Goal: Task Accomplishment & Management: Manage account settings

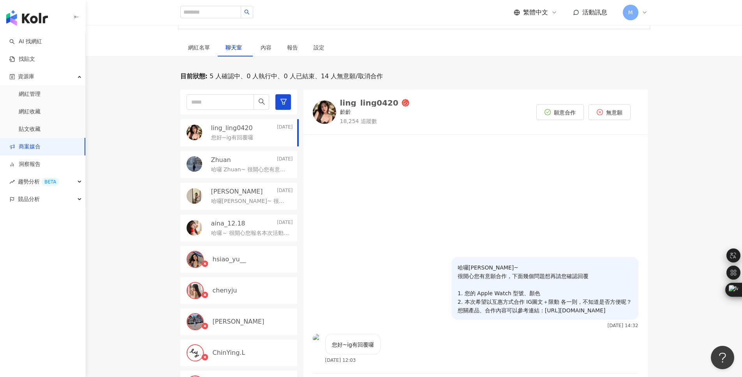
click at [38, 151] on link "商案媒合" at bounding box center [24, 147] width 31 height 8
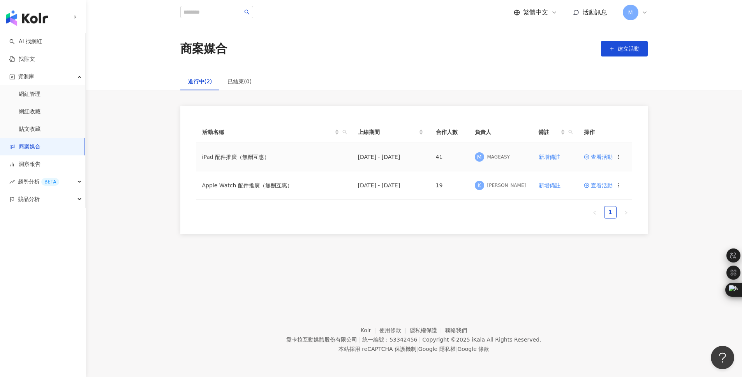
click at [614, 156] on div "查看活動" at bounding box center [602, 156] width 37 height 5
click at [604, 154] on span "查看活動" at bounding box center [598, 156] width 29 height 5
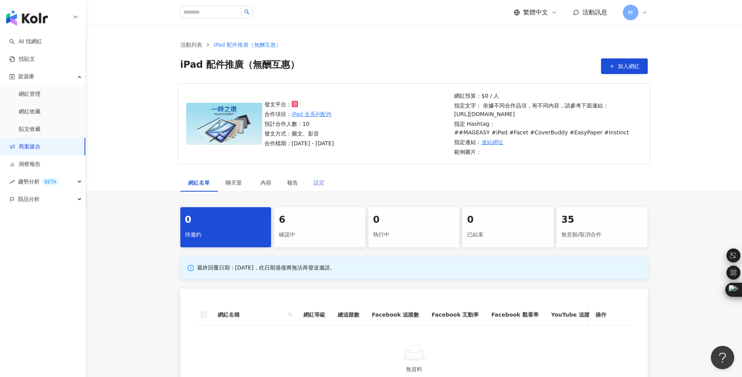
click at [324, 183] on div "設定" at bounding box center [319, 183] width 26 height 18
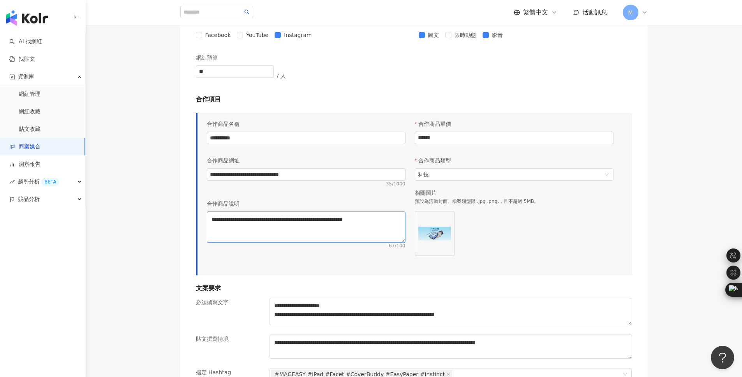
scroll to position [561, 0]
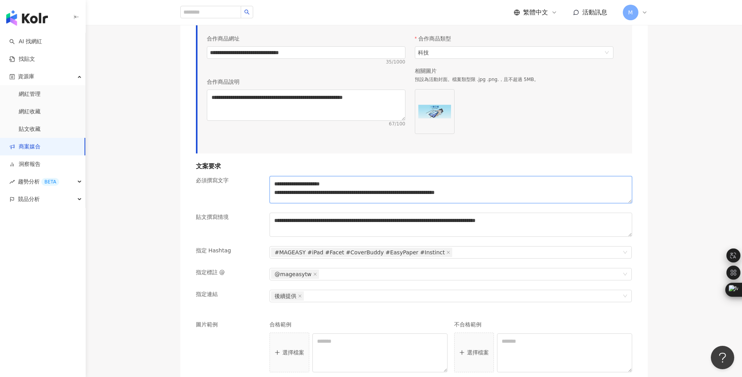
drag, startPoint x: 529, startPoint y: 193, endPoint x: 266, endPoint y: 190, distance: 262.4
click at [266, 190] on div "**********" at bounding box center [450, 194] width 369 height 37
paste textarea
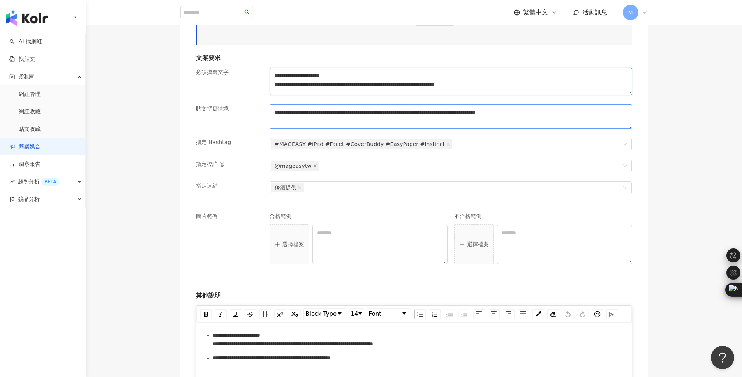
scroll to position [788, 0]
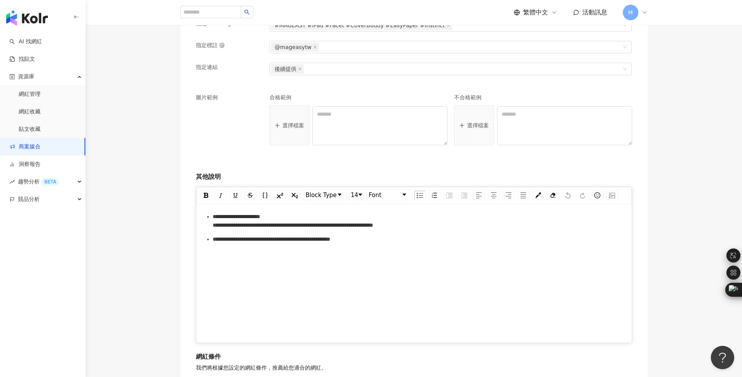
type textarea "**********"
drag, startPoint x: 457, startPoint y: 224, endPoint x: 199, endPoint y: 225, distance: 258.5
click at [199, 225] on div "**********" at bounding box center [413, 267] width 435 height 123
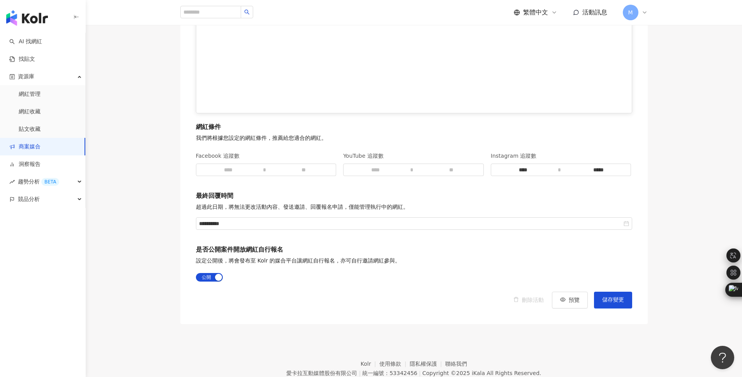
scroll to position [1052, 0]
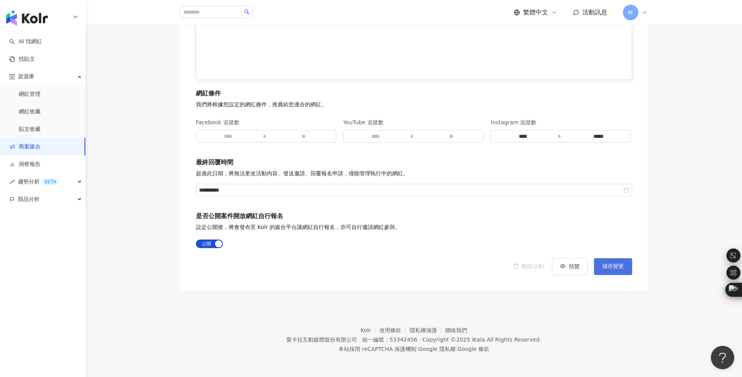
click at [608, 264] on span "儲存變更" at bounding box center [613, 266] width 22 height 6
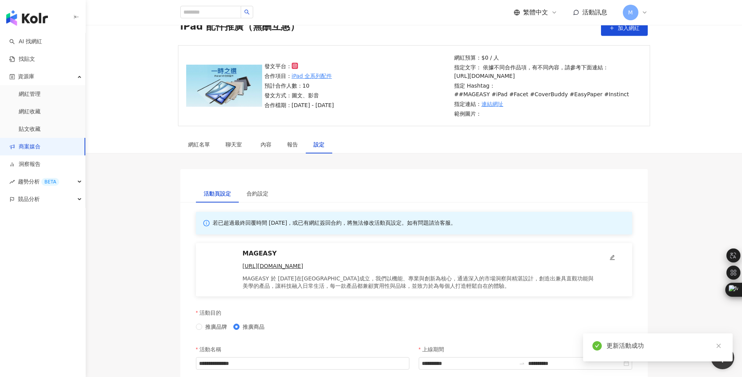
scroll to position [0, 0]
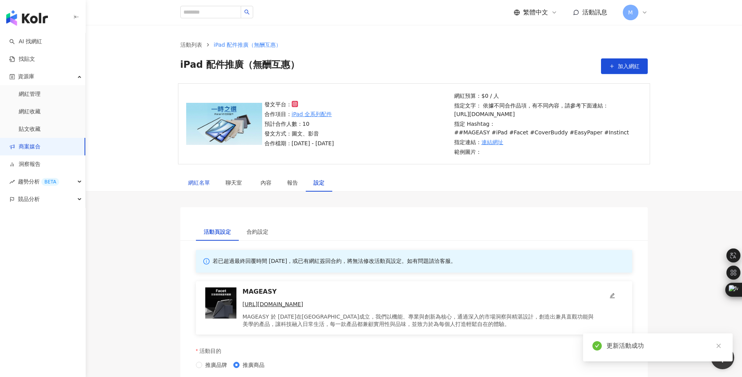
click at [208, 184] on div "網紅名單" at bounding box center [199, 182] width 22 height 9
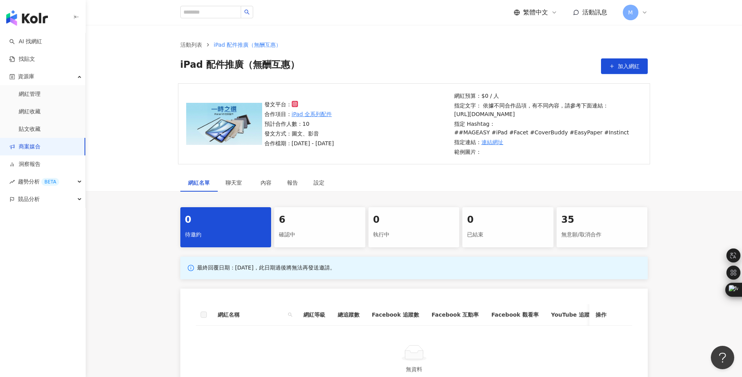
click at [487, 118] on p "指定文字： 依據不同合作品項，有不同內容，請參考下面連結： [URL][DOMAIN_NAME]" at bounding box center [546, 109] width 185 height 17
click at [235, 183] on span "聊天室" at bounding box center [234, 182] width 19 height 5
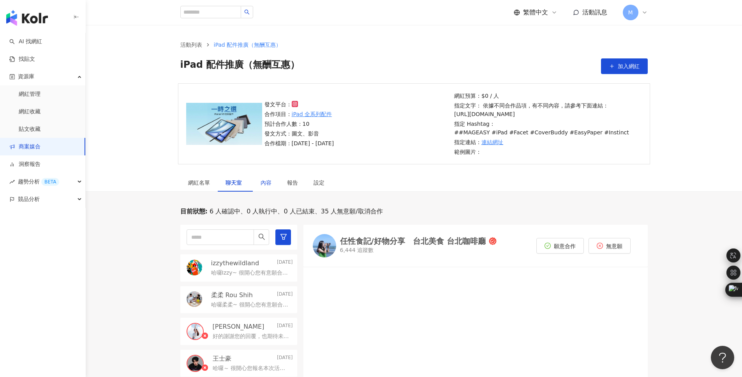
click at [268, 184] on div "內容" at bounding box center [265, 182] width 11 height 9
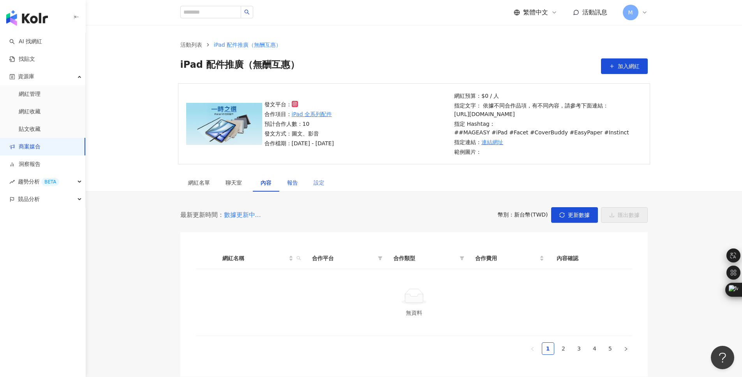
drag, startPoint x: 292, startPoint y: 184, endPoint x: 311, endPoint y: 184, distance: 19.1
click at [292, 184] on div "報告" at bounding box center [292, 182] width 11 height 9
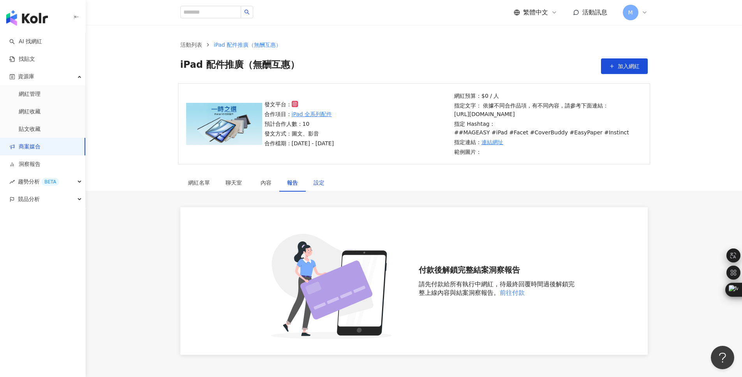
click at [318, 184] on div "設定" at bounding box center [318, 182] width 11 height 9
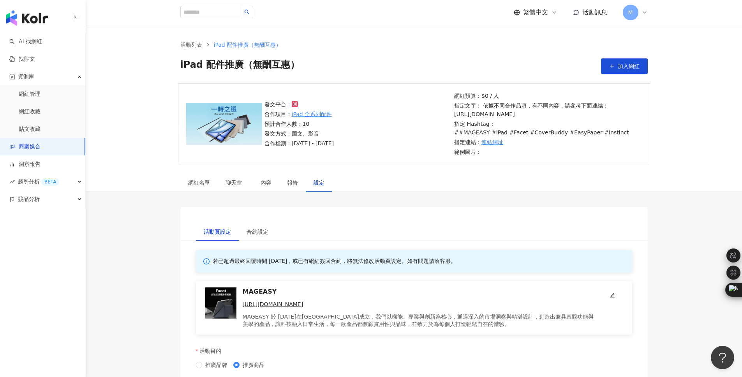
drag, startPoint x: 487, startPoint y: 123, endPoint x: 455, endPoint y: 116, distance: 32.7
click at [455, 116] on p "指定文字： 依據不同合作品項，有不同內容，請參考下面連結： [URL][DOMAIN_NAME]" at bounding box center [546, 109] width 185 height 17
copy p "[URL][DOMAIN_NAME]"
click at [457, 61] on div "iPad 配件推廣（無酬互惠） 加入網紅" at bounding box center [413, 66] width 467 height 16
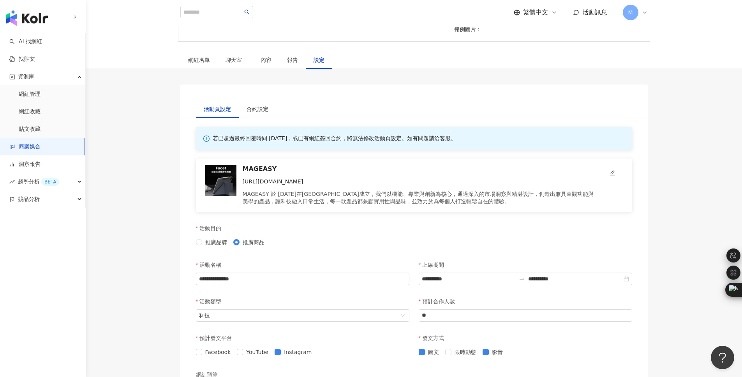
scroll to position [132, 0]
